Goal: Task Accomplishment & Management: Manage account settings

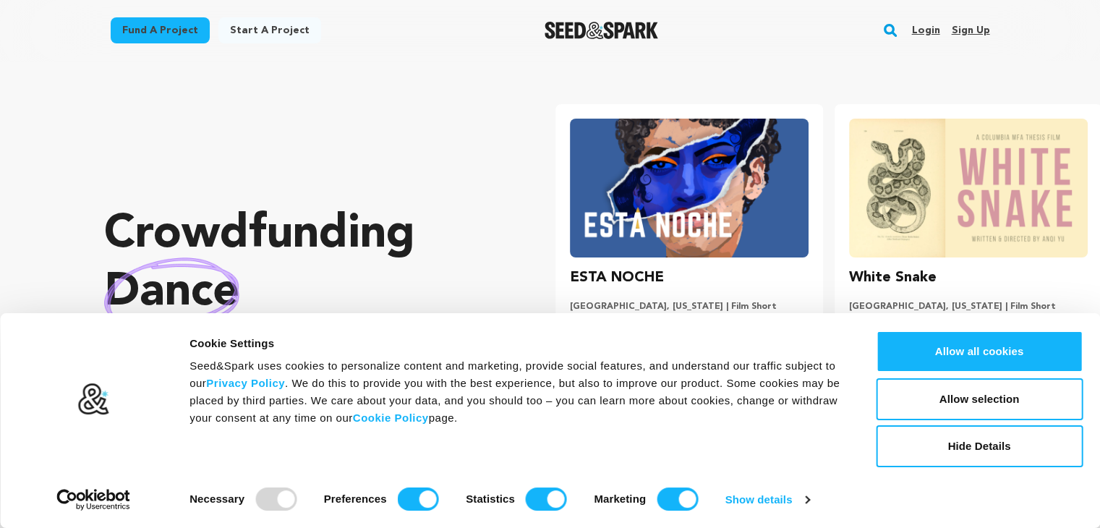
scroll to position [0, 290]
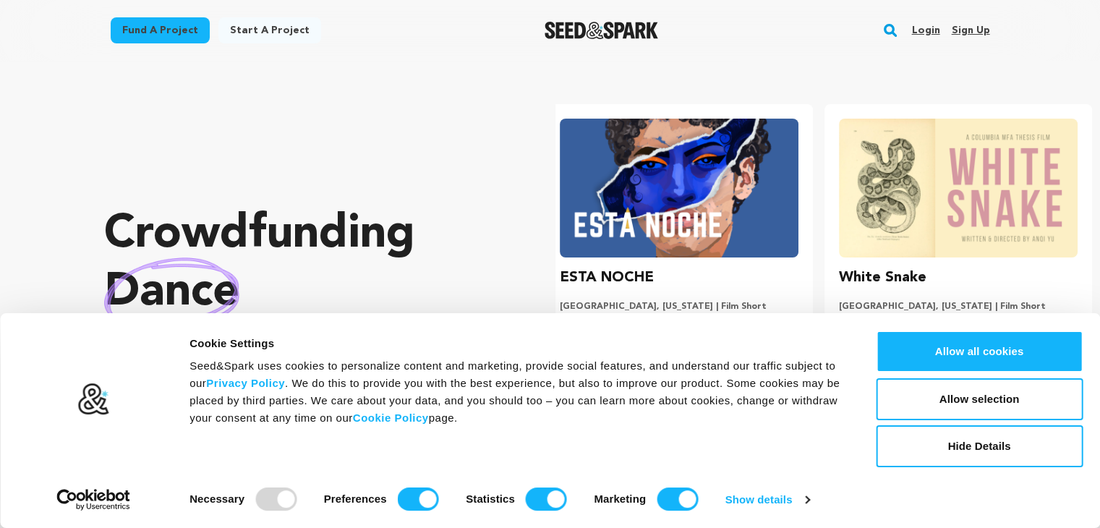
click at [980, 30] on link "Sign up" at bounding box center [970, 30] width 38 height 23
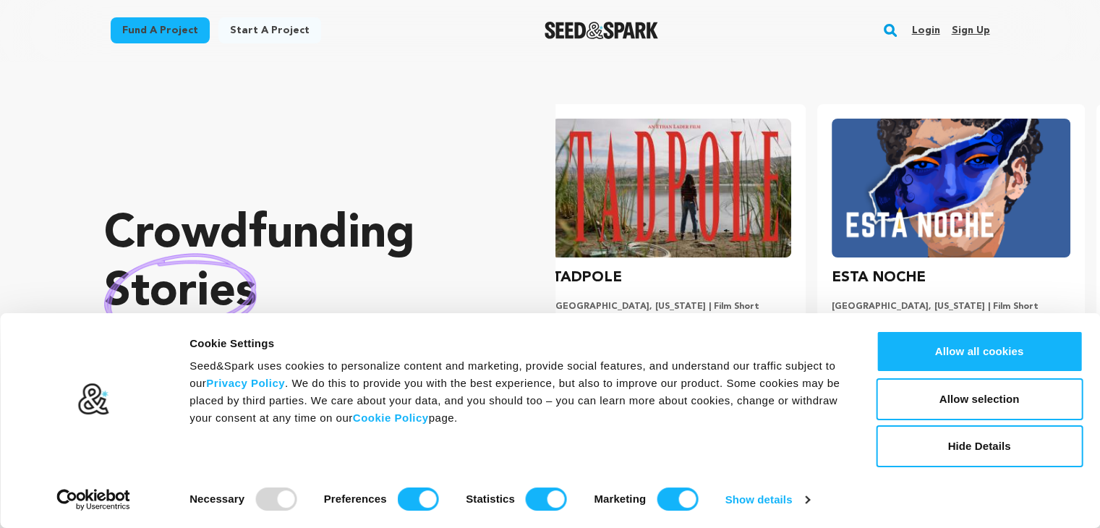
scroll to position [0, 3]
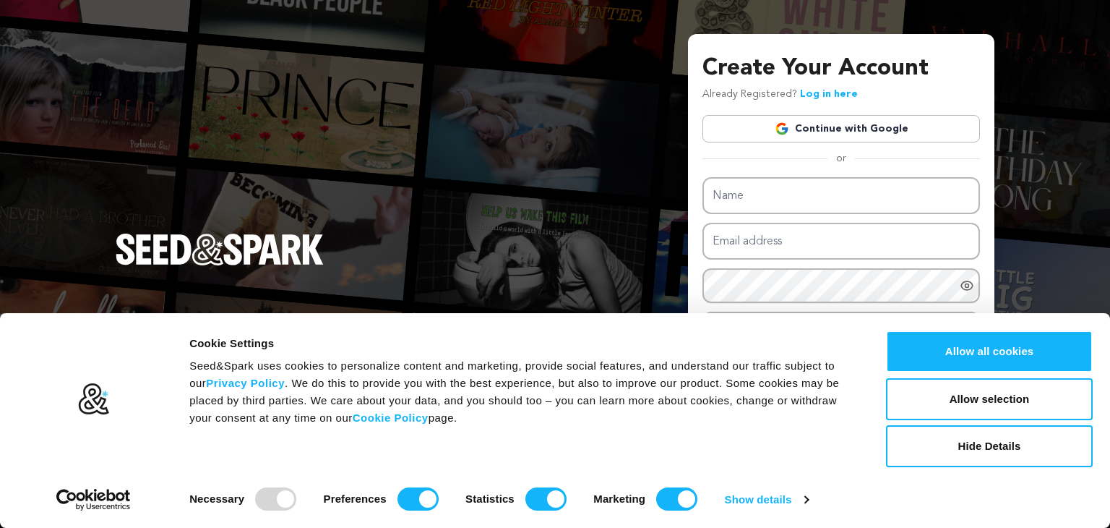
click at [839, 135] on link "Continue with Google" at bounding box center [842, 128] width 278 height 27
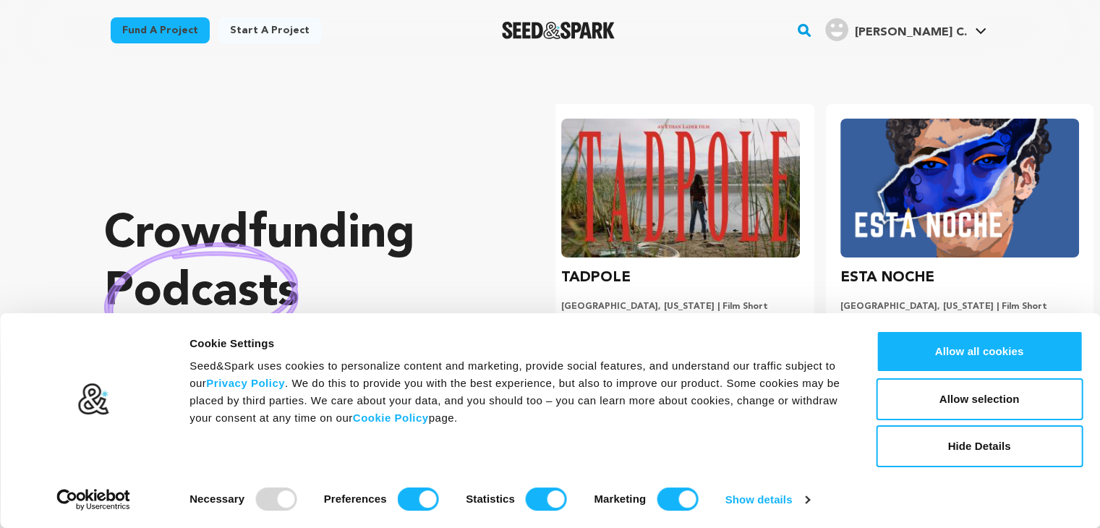
scroll to position [0, 290]
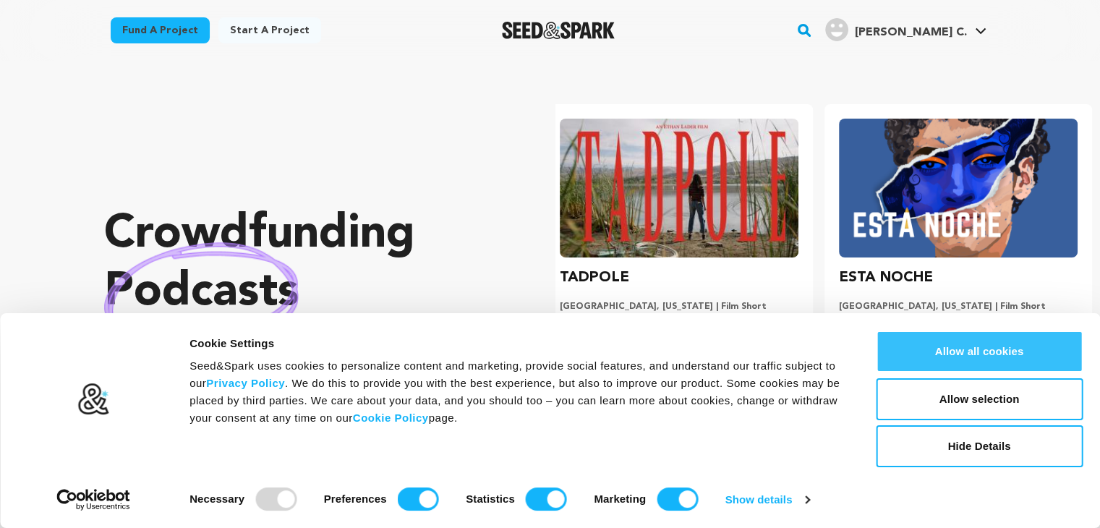
click at [993, 353] on button "Allow all cookies" at bounding box center [978, 351] width 207 height 42
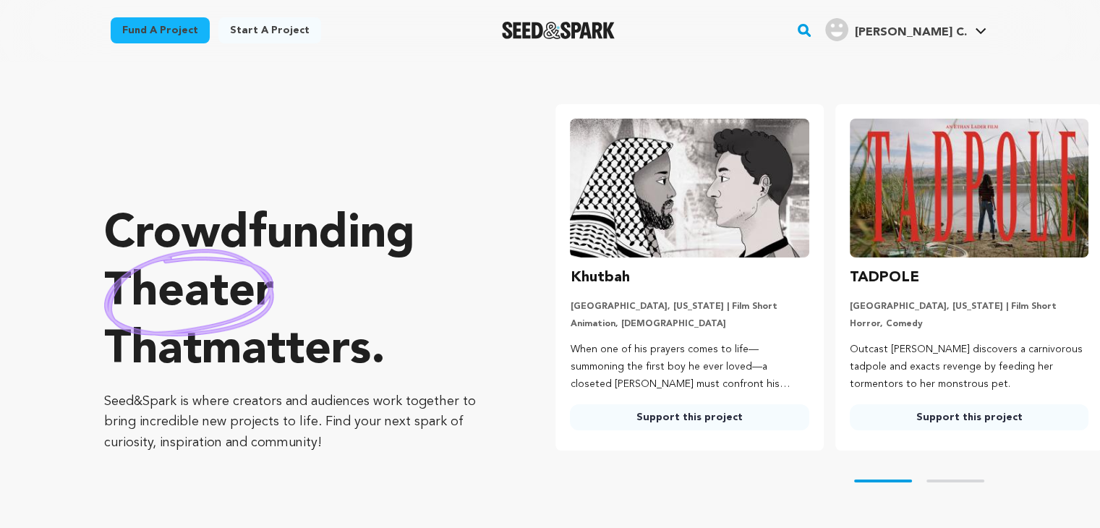
scroll to position [0, 0]
click at [946, 36] on span "Thành Công C." at bounding box center [910, 33] width 112 height 12
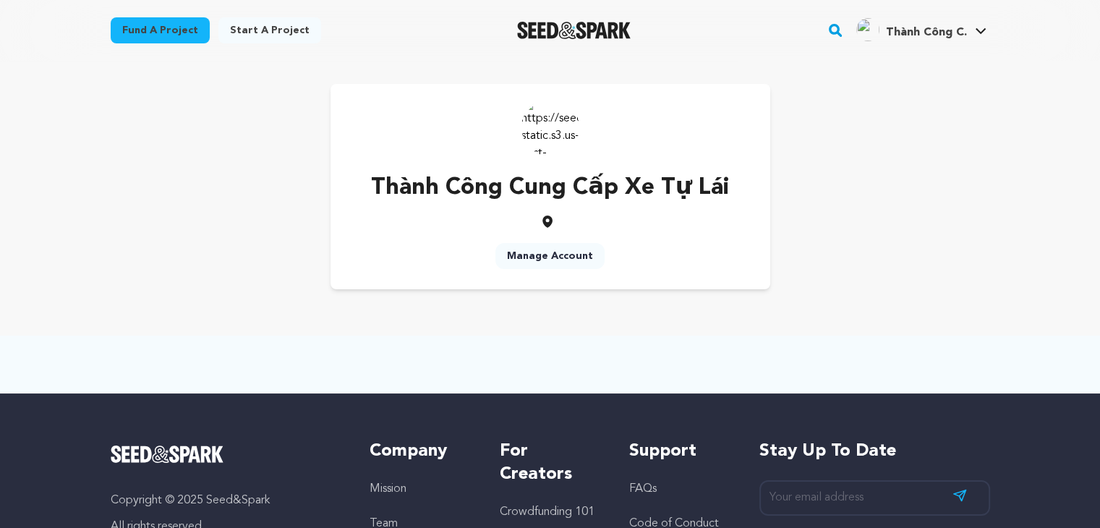
click at [980, 28] on icon at bounding box center [980, 30] width 12 height 7
click at [911, 185] on link "Manage Account" at bounding box center [937, 191] width 162 height 32
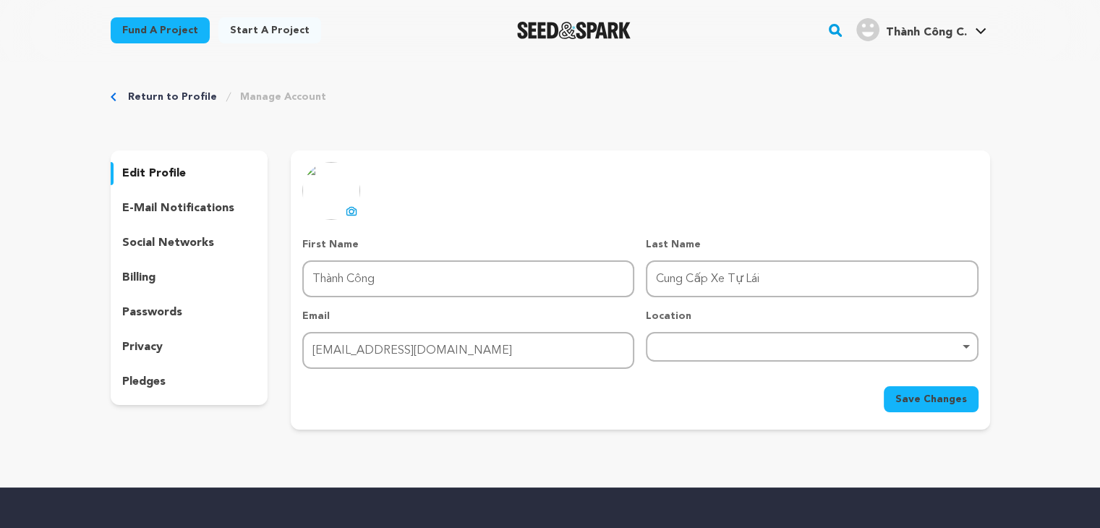
click at [703, 368] on form "First Name First Name Thành Công Last Name Last Name Cung Cấp Xe Tự Lái Email E…" at bounding box center [639, 324] width 675 height 175
click at [729, 356] on div "Remove item" at bounding box center [812, 347] width 332 height 30
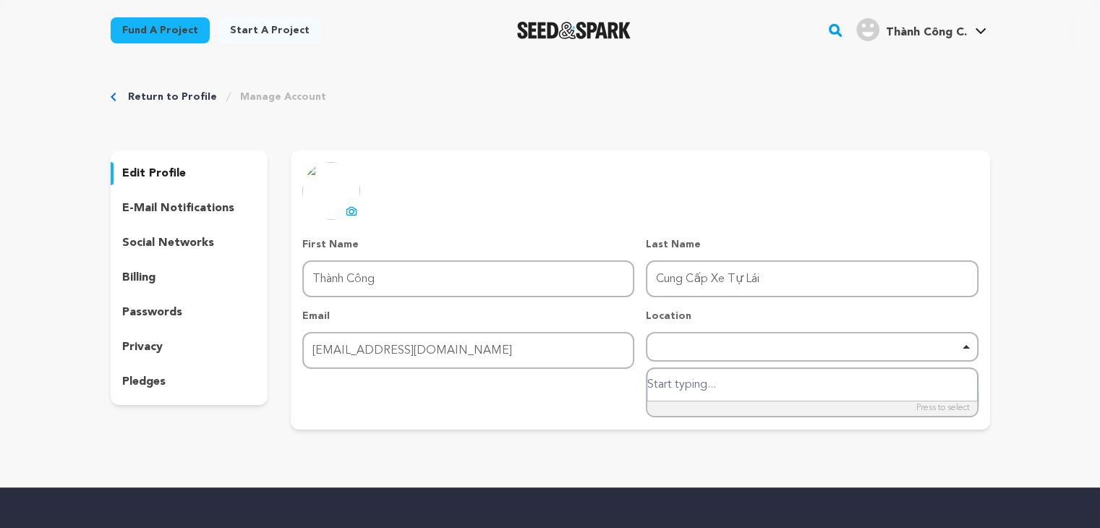
click at [685, 389] on input "search" at bounding box center [811, 385] width 329 height 33
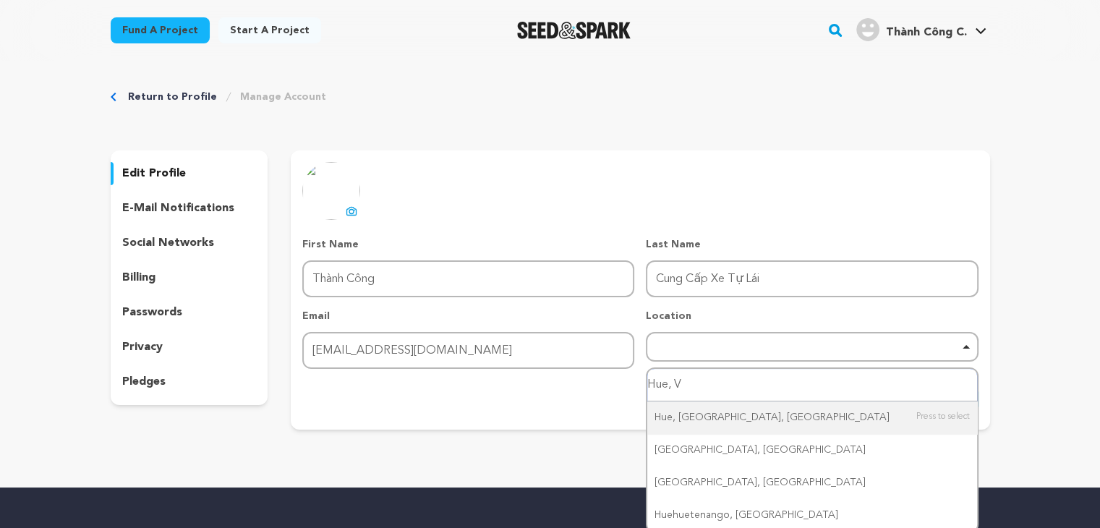
type input "Hue, Vi"
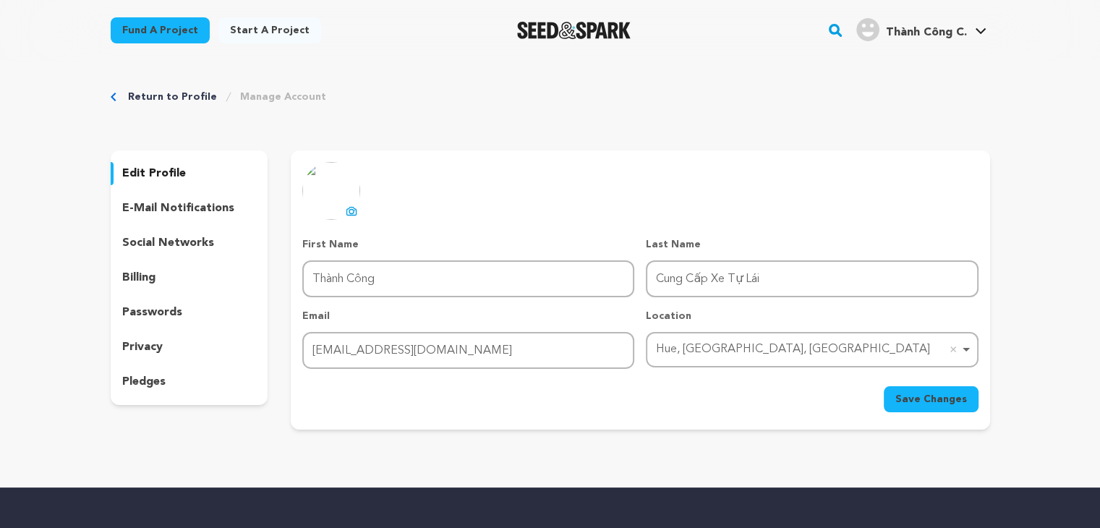
click at [903, 392] on span "Save Changes" at bounding box center [931, 399] width 72 height 14
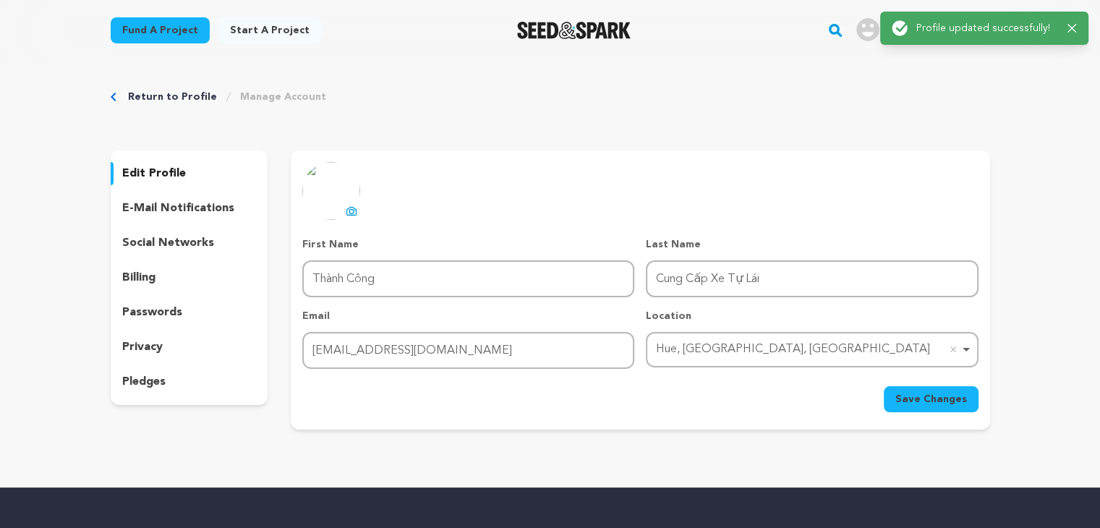
click at [192, 244] on p "social networks" at bounding box center [168, 242] width 92 height 17
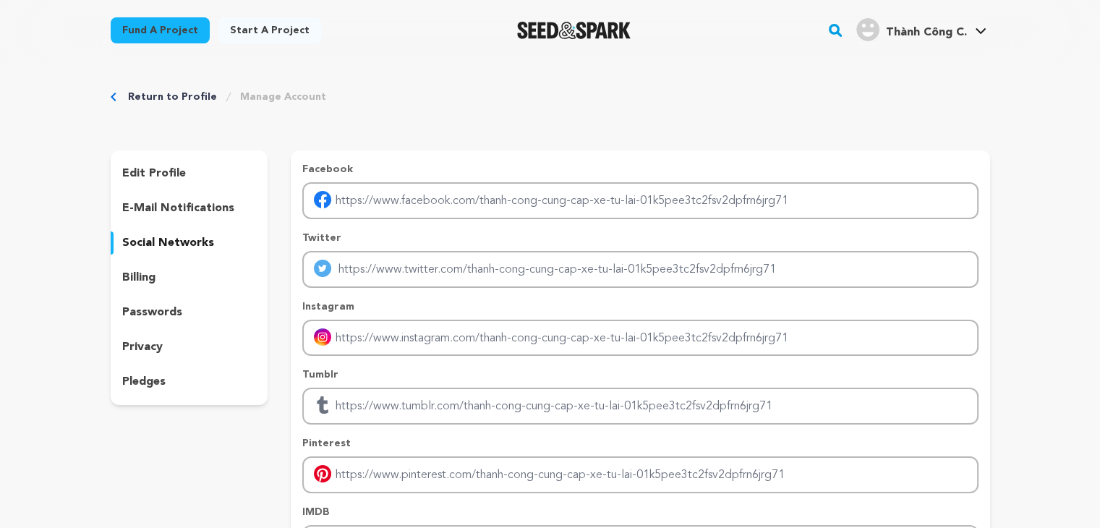
click at [174, 173] on p "edit profile" at bounding box center [154, 173] width 64 height 17
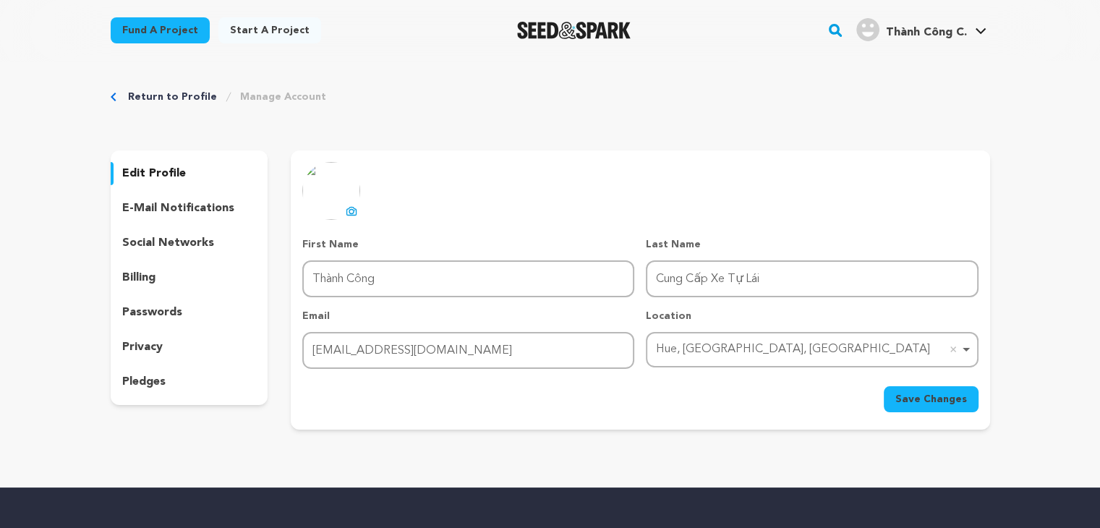
click at [909, 392] on span "Save Changes" at bounding box center [931, 399] width 72 height 14
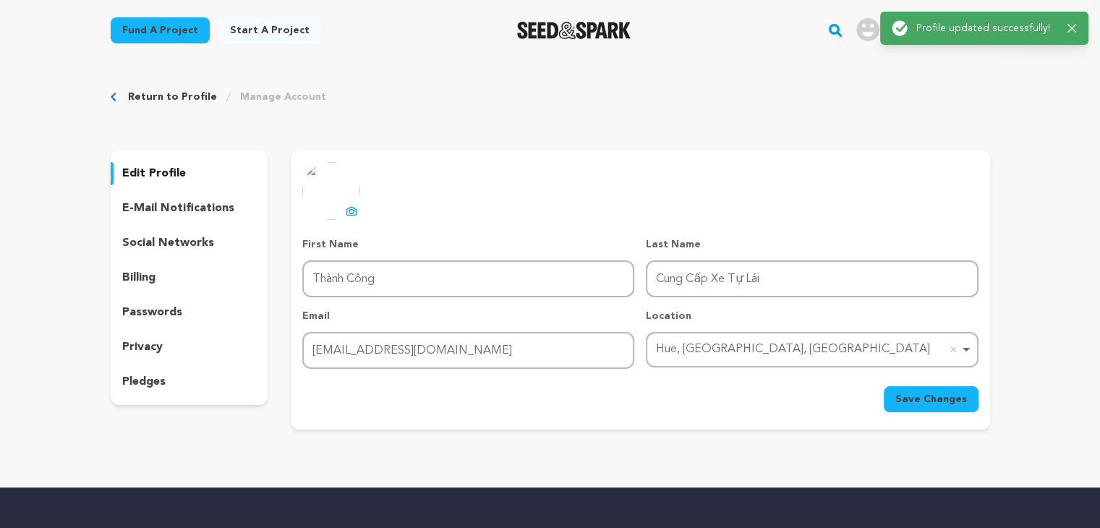
click at [1069, 22] on div "Success: Info: Warning: Error: Profile updated successfully! Close notification" at bounding box center [983, 28] width 185 height 16
click at [867, 27] on img "Thành Công C.'s Profile" at bounding box center [867, 29] width 23 height 23
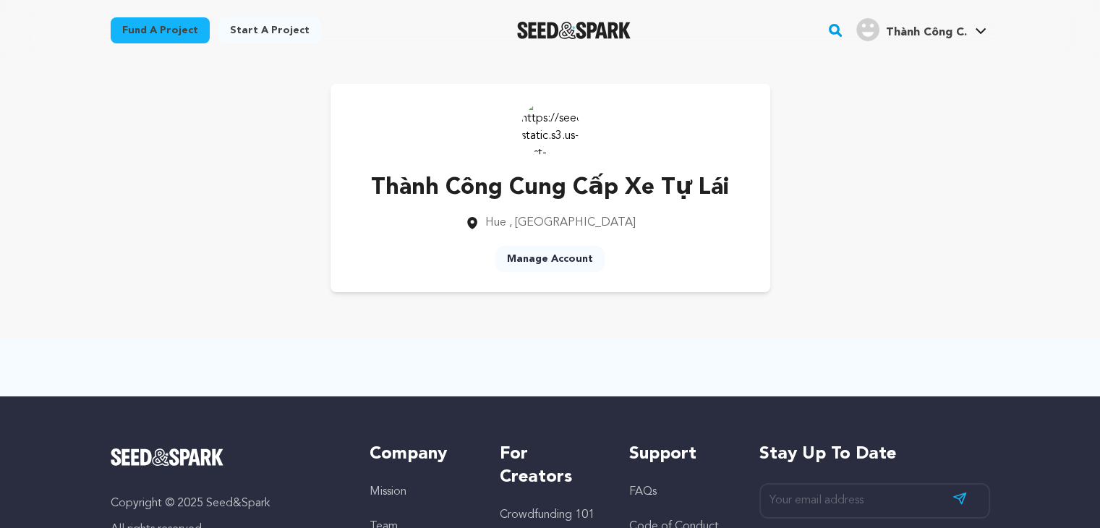
click at [758, 313] on div "Thành Công Cung Cấp Xe Tự Lái [GEOGRAPHIC_DATA] , [GEOGRAPHIC_DATA] Manage Acco…" at bounding box center [549, 188] width 925 height 254
click at [559, 130] on img at bounding box center [550, 127] width 58 height 58
click at [864, 25] on img "Thành Công C.'s Profile" at bounding box center [867, 29] width 23 height 23
click at [982, 25] on link "Thành Công C. Thành Công C." at bounding box center [921, 28] width 136 height 26
click at [561, 252] on link "Manage Account" at bounding box center [549, 259] width 109 height 26
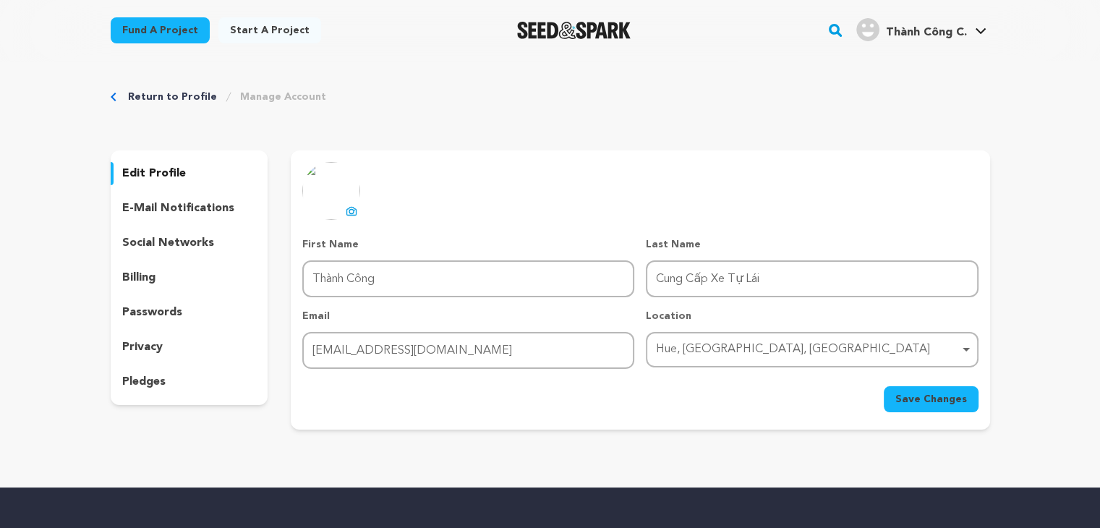
click at [351, 203] on button "uploading spinner upload profile image" at bounding box center [351, 210] width 17 height 17
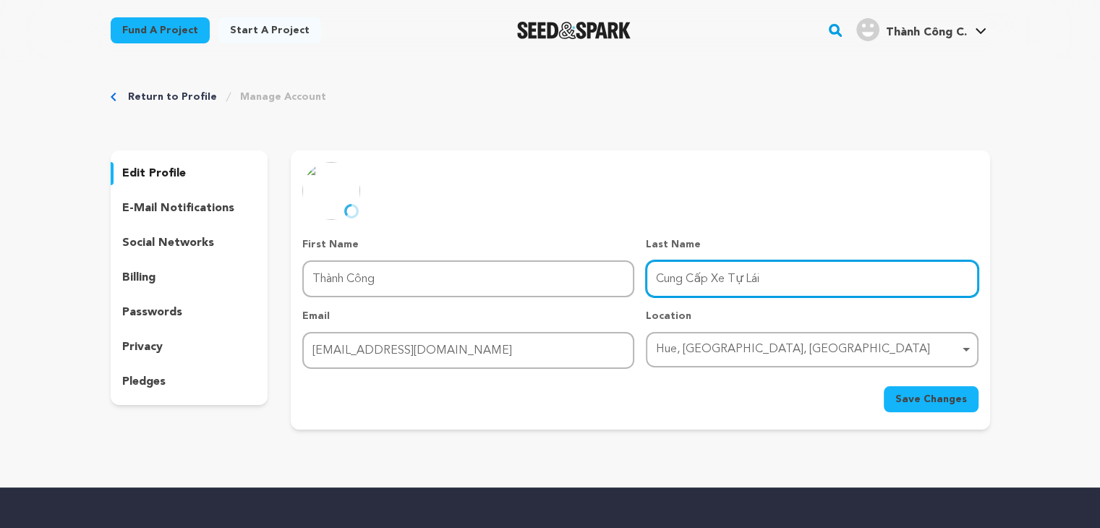
drag, startPoint x: 785, startPoint y: 278, endPoint x: 622, endPoint y: 264, distance: 163.9
click at [622, 264] on div "First Name First Name Thành Công Last Name Last Name Cung Cấp Xe Tự Lái Email E…" at bounding box center [639, 303] width 675 height 132
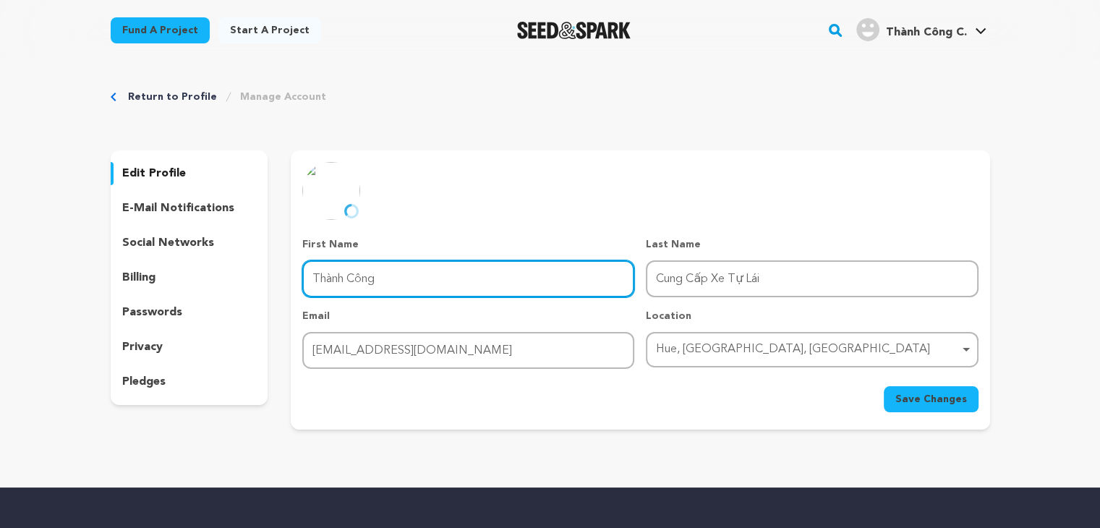
click at [460, 285] on input "Thành Công" at bounding box center [468, 278] width 332 height 37
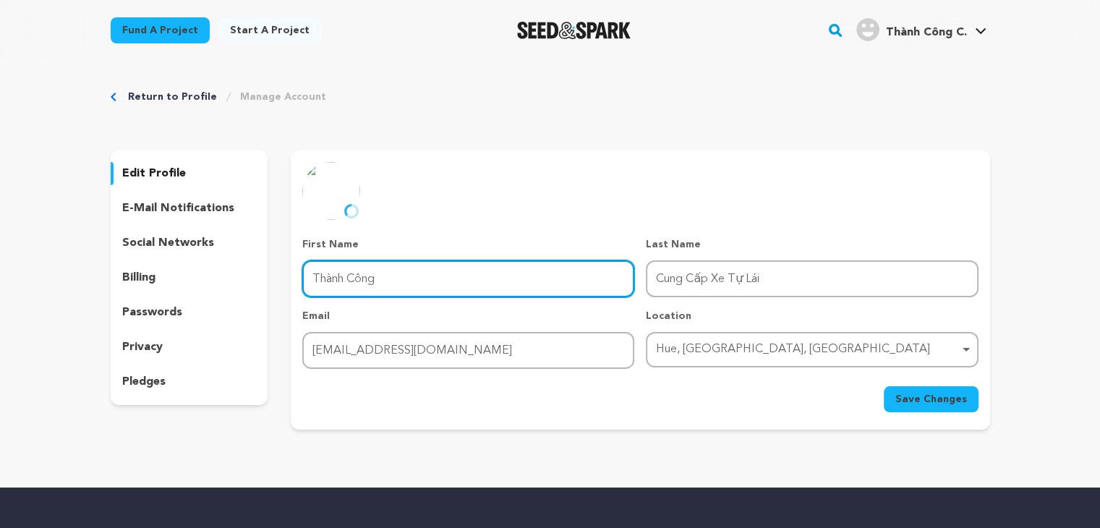
click at [460, 285] on input "Thành Công" at bounding box center [468, 278] width 332 height 37
paste input "Cung Cấp Xe Tự Lái"
type input "Cung Cấp Xe Tự Lái"
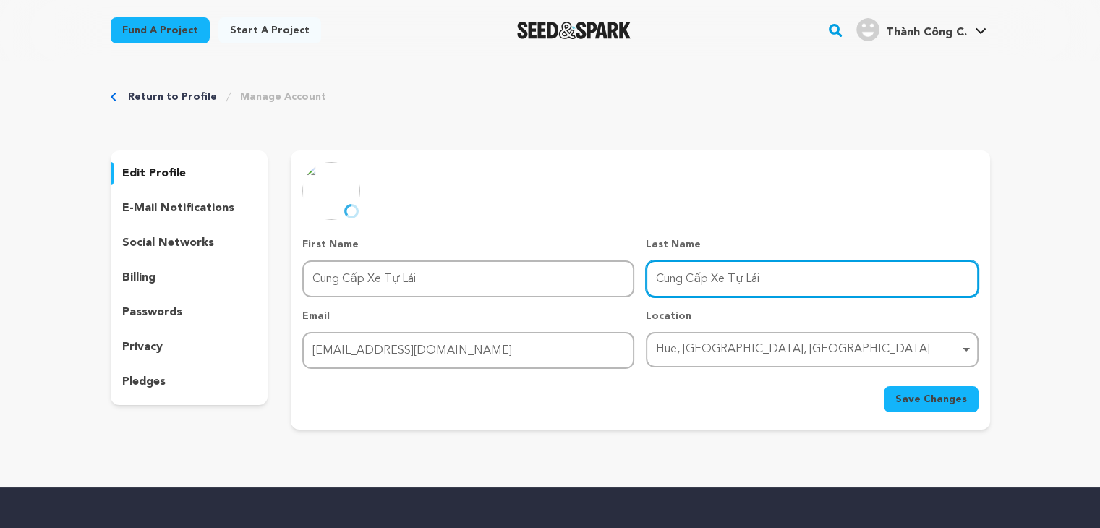
click at [774, 282] on input "Cung Cấp Xe Tự Lái" at bounding box center [812, 278] width 332 height 37
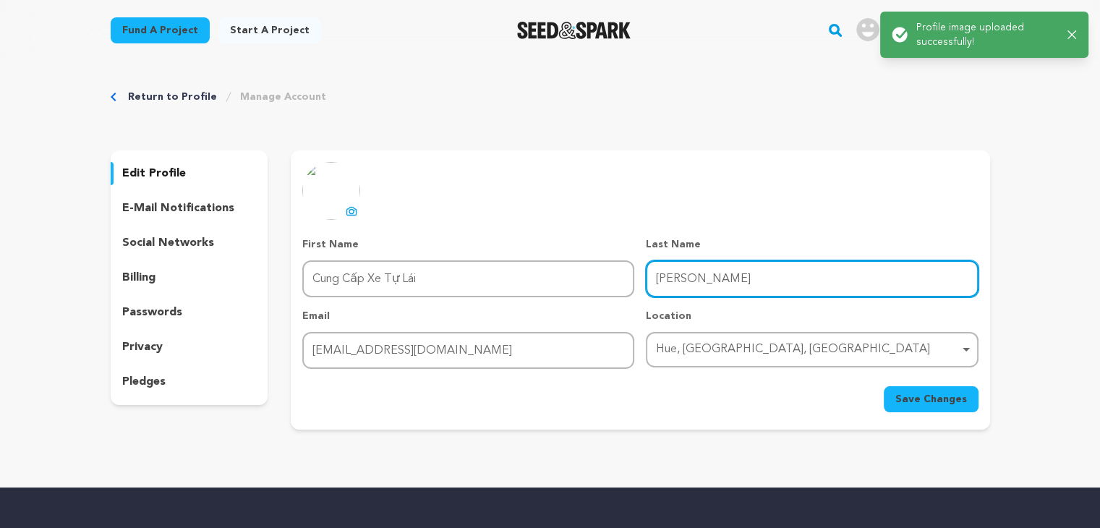
type input "Thành Công"
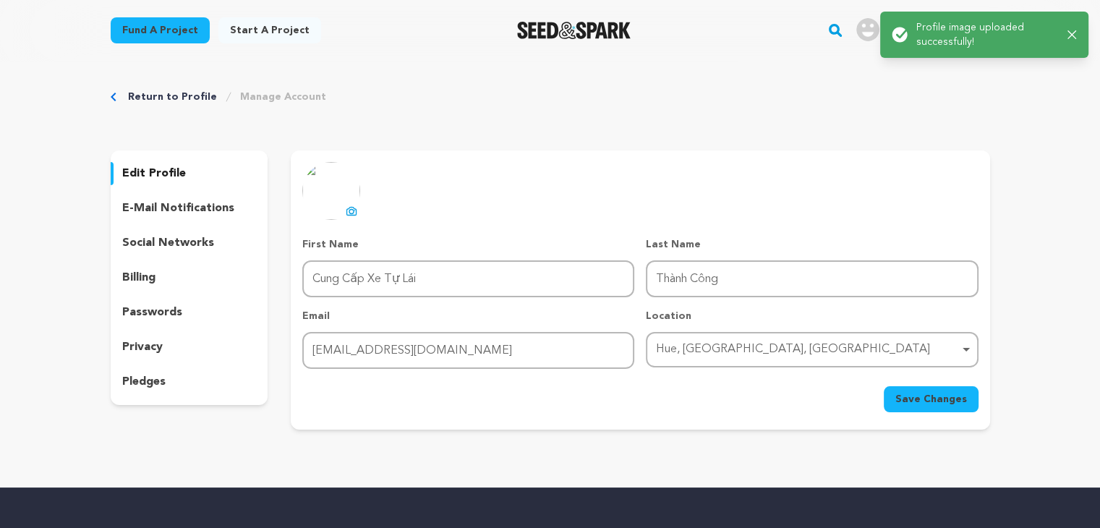
click at [934, 395] on span "Save Changes" at bounding box center [931, 399] width 72 height 14
click at [1074, 25] on icon "button" at bounding box center [1071, 28] width 9 height 9
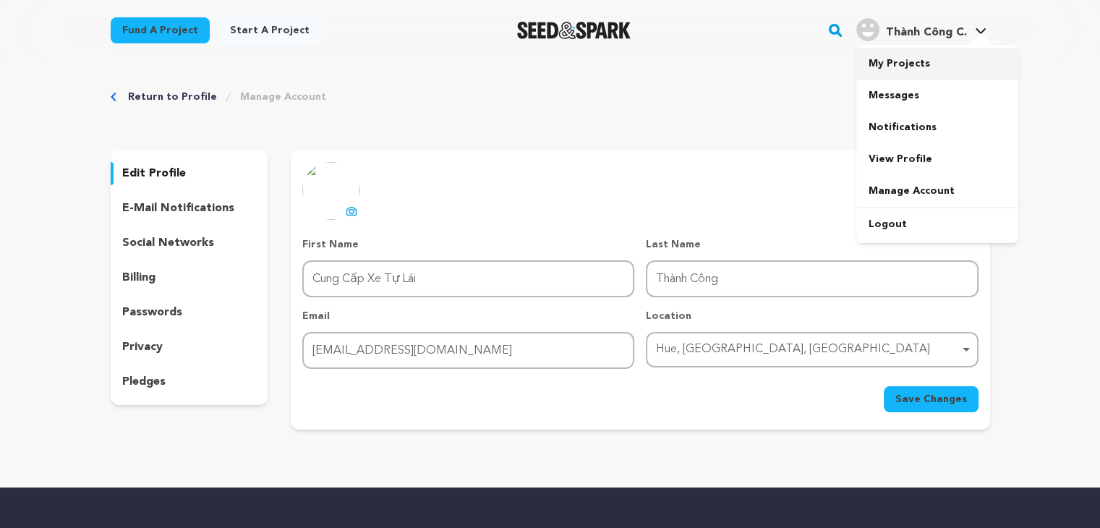
click at [876, 67] on link "My Projects" at bounding box center [937, 64] width 162 height 32
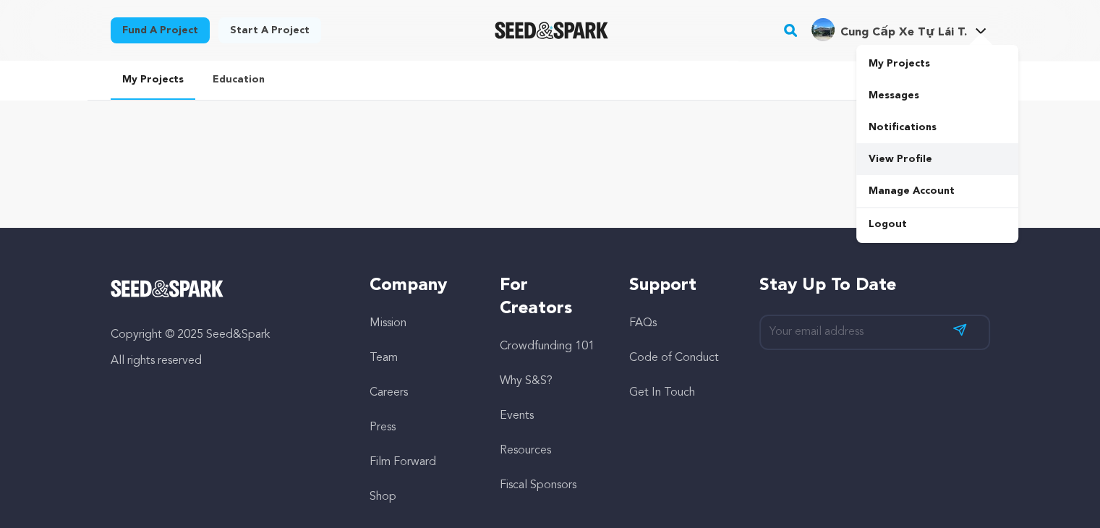
click at [886, 157] on link "View Profile" at bounding box center [937, 159] width 162 height 32
